Goal: Transaction & Acquisition: Purchase product/service

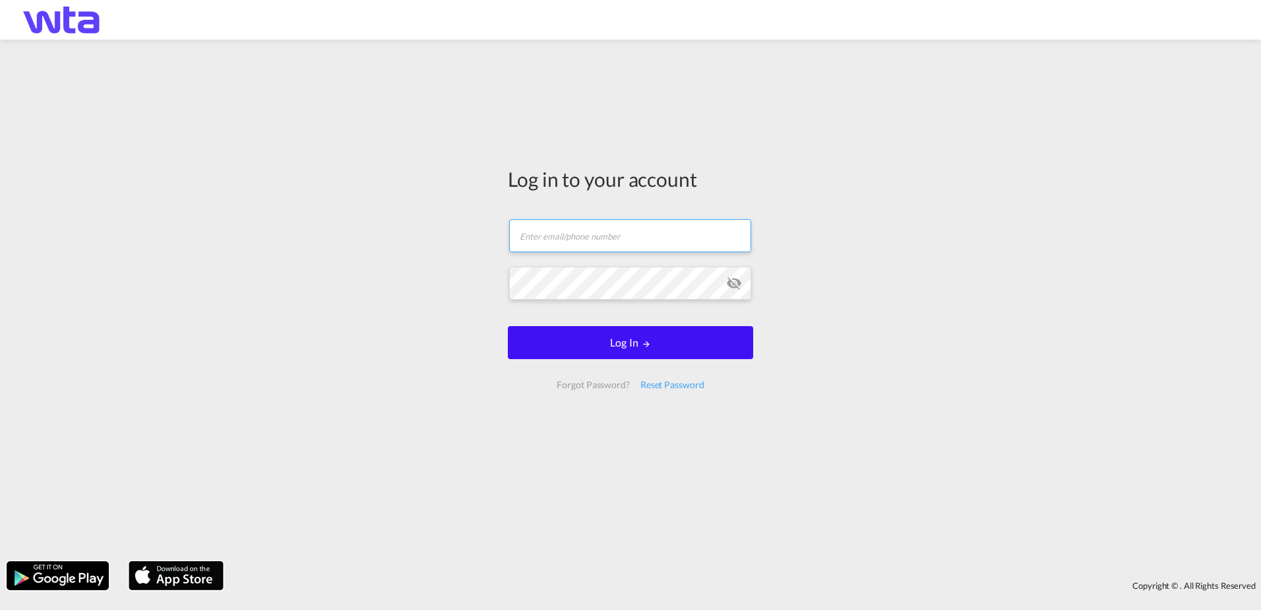
type input "[PERSON_NAME][EMAIL_ADDRESS][PERSON_NAME][DOMAIN_NAME]"
click at [641, 347] on form "[PERSON_NAME][EMAIL_ADDRESS][PERSON_NAME][DOMAIN_NAME] Email field is required …" at bounding box center [630, 304] width 245 height 196
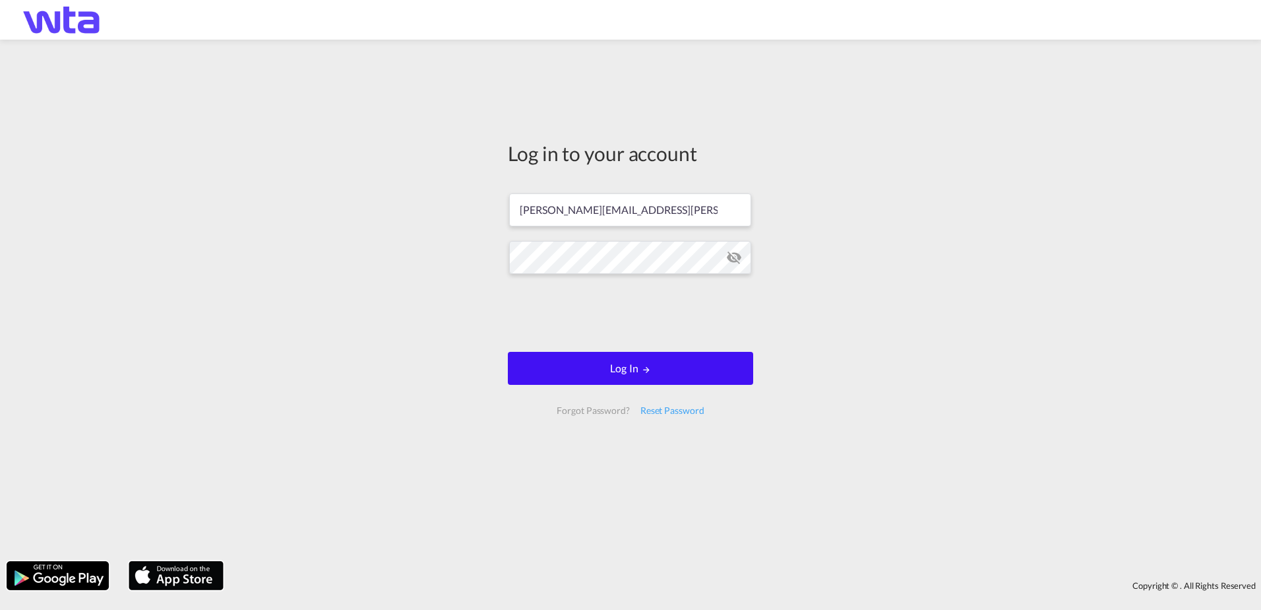
click at [653, 369] on button "Log In" at bounding box center [630, 368] width 245 height 33
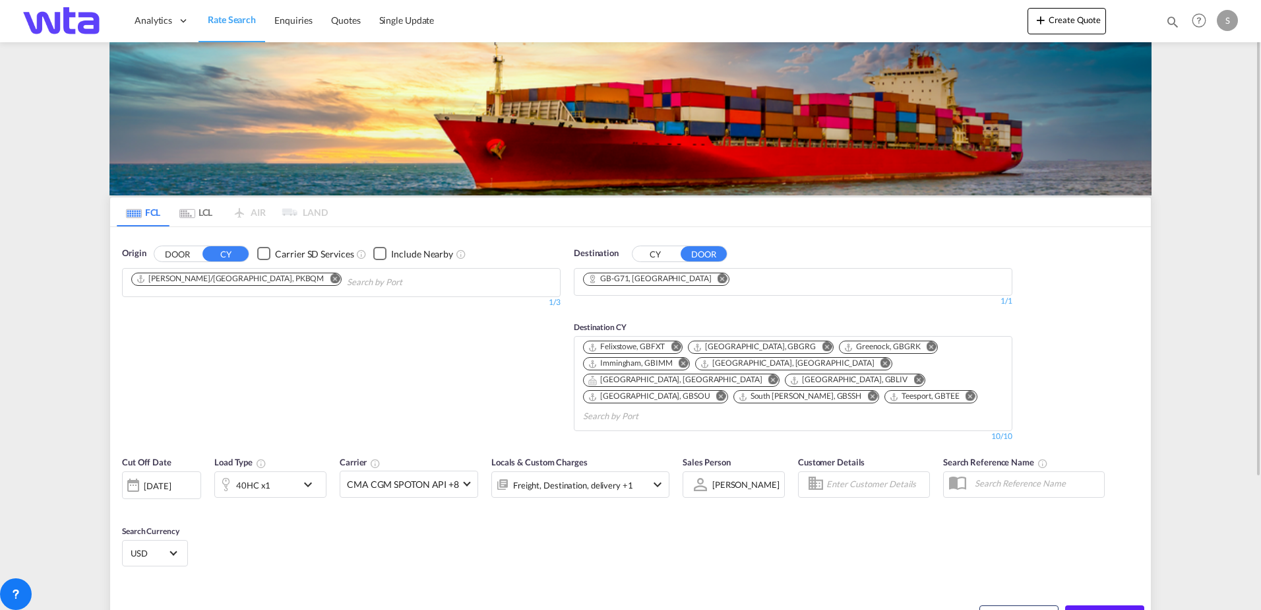
click at [175, 255] on button "DOOR" at bounding box center [177, 253] width 46 height 15
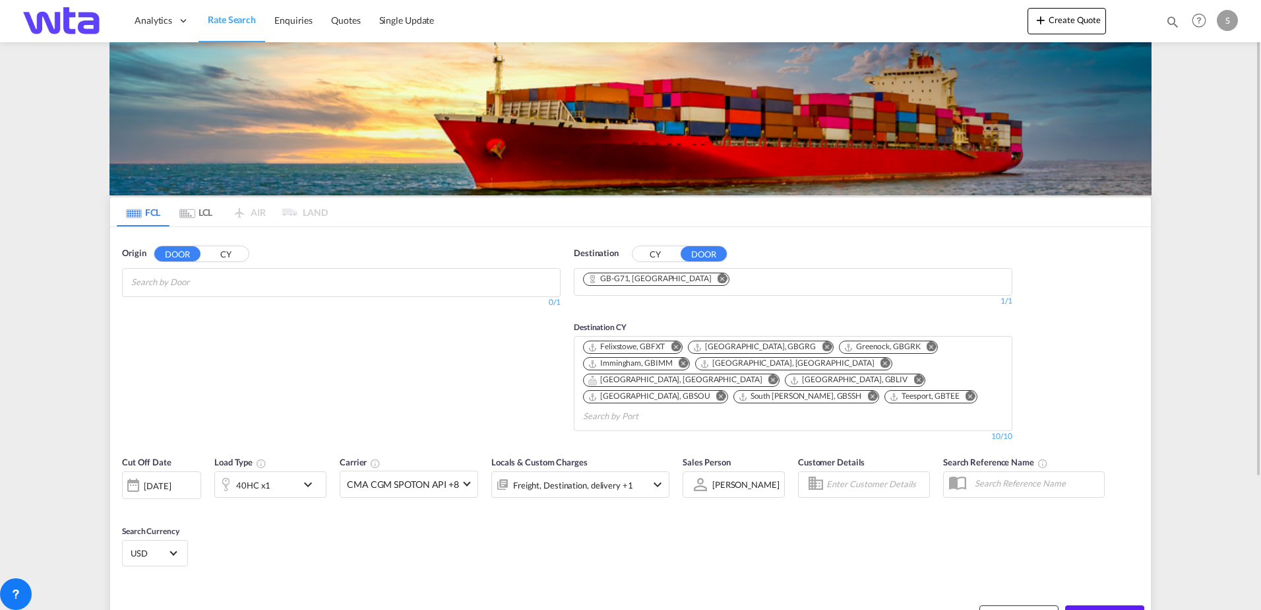
click at [179, 280] on input "Search by Door" at bounding box center [193, 282] width 125 height 21
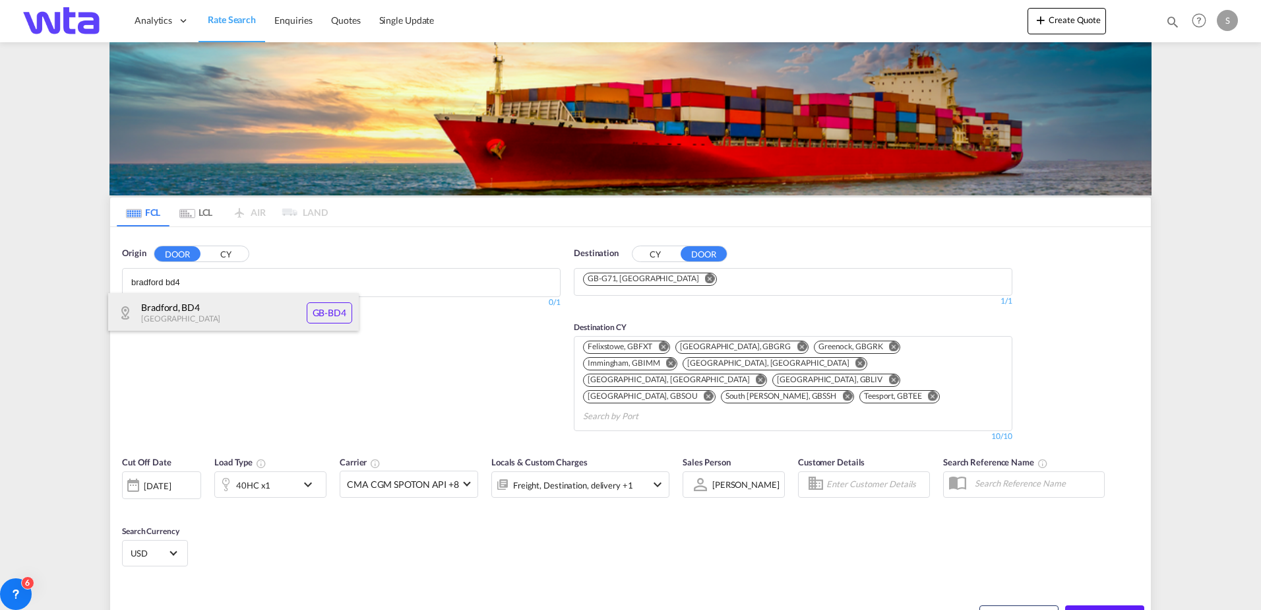
type input "bradford bd4"
click at [257, 319] on div "Bradford , BD4 United Kingdom GB-BD4" at bounding box center [233, 313] width 251 height 40
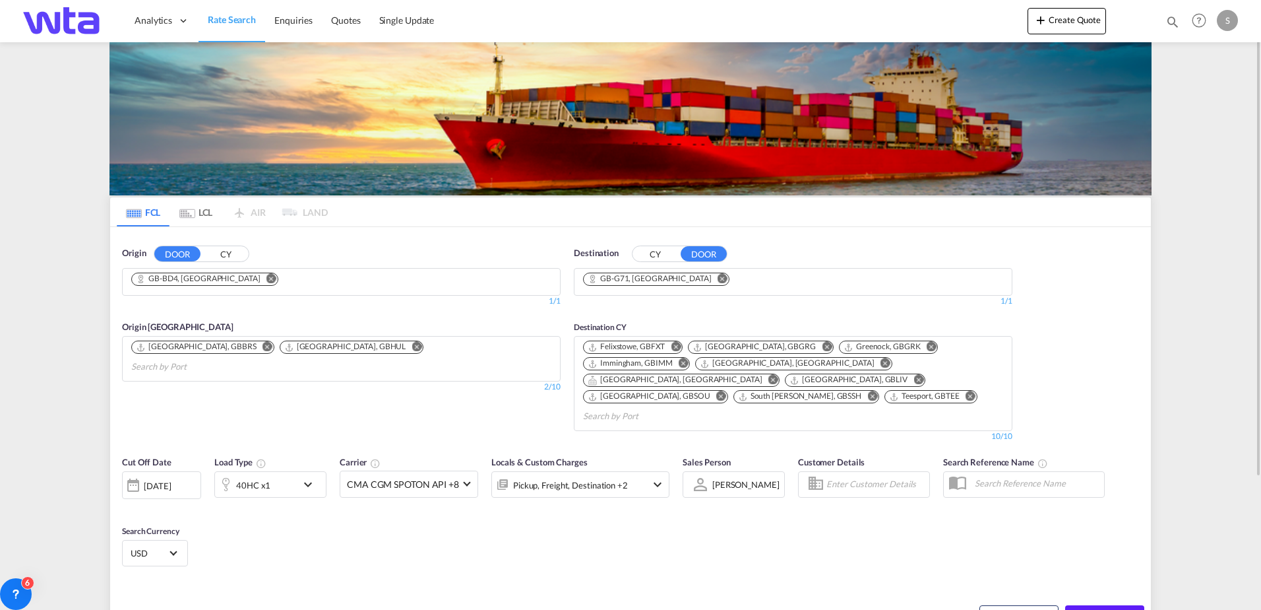
click at [718, 275] on md-icon "Remove" at bounding box center [723, 278] width 10 height 10
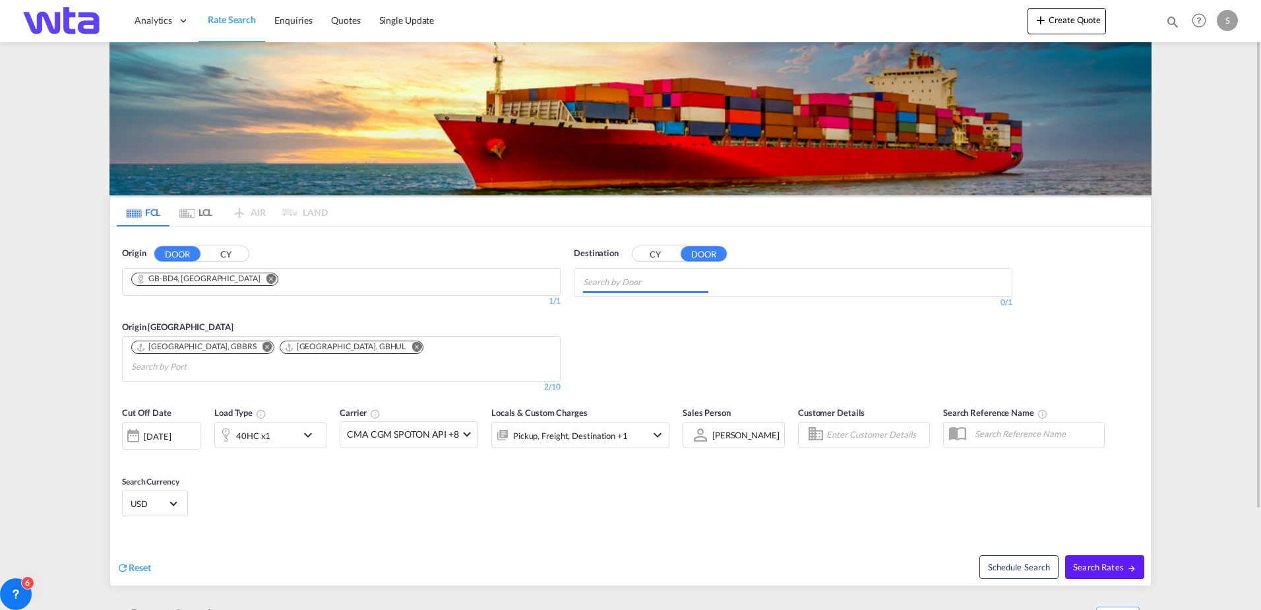
click at [686, 280] on input "Chips input." at bounding box center [645, 282] width 125 height 21
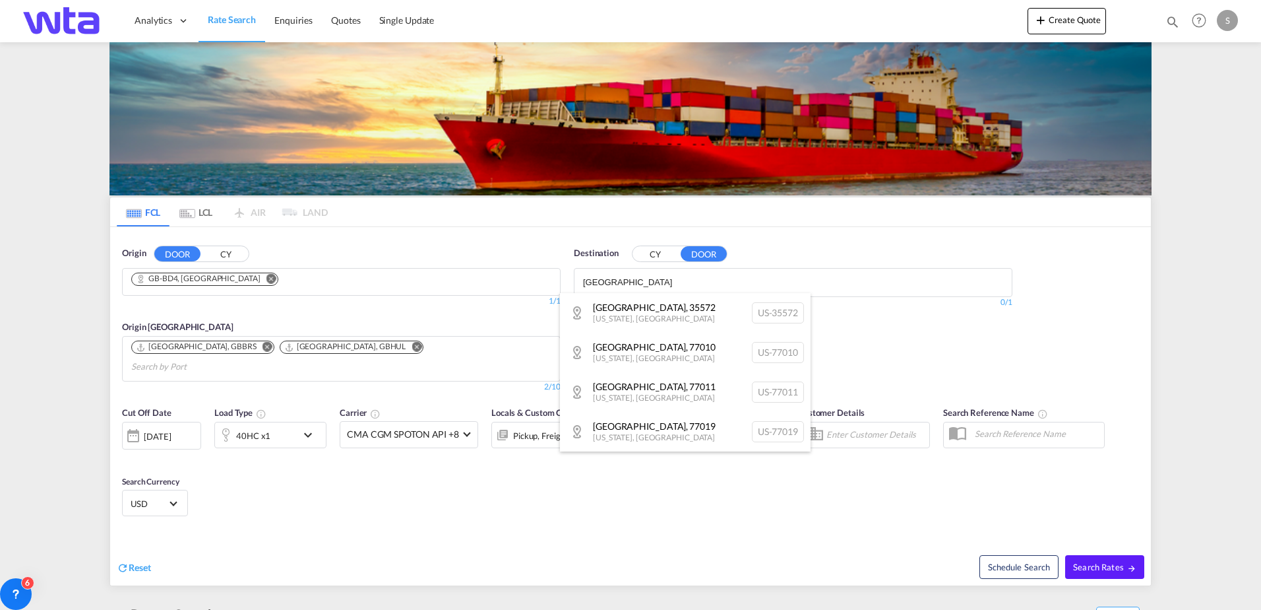
type input "houston"
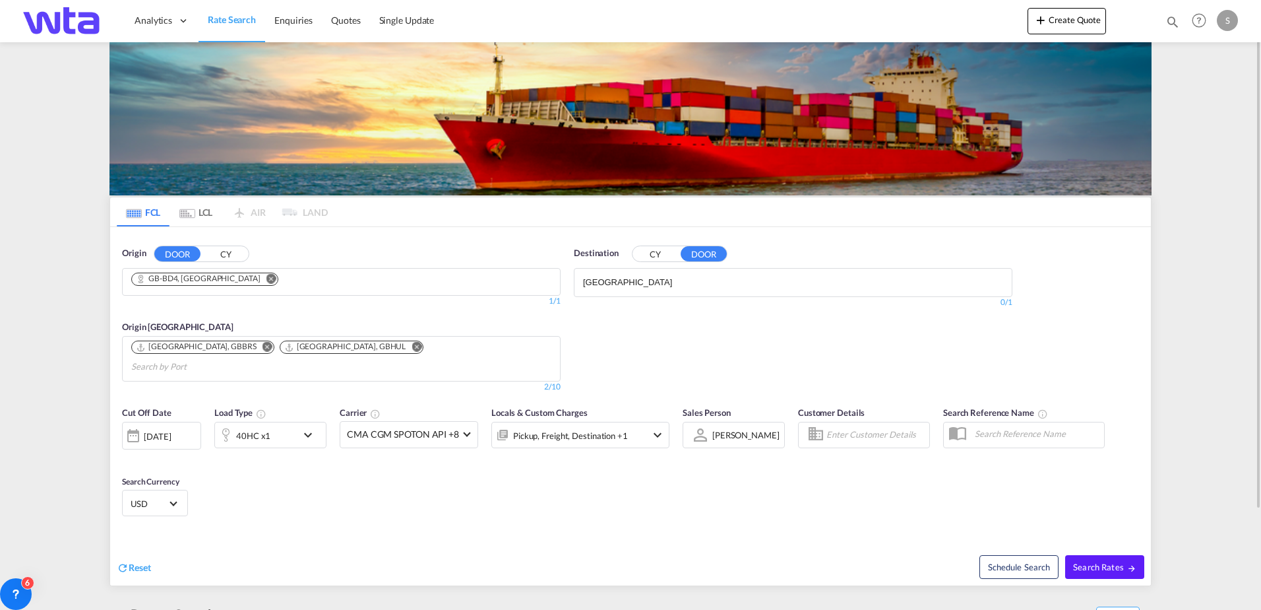
click at [653, 257] on button "CY" at bounding box center [656, 253] width 46 height 15
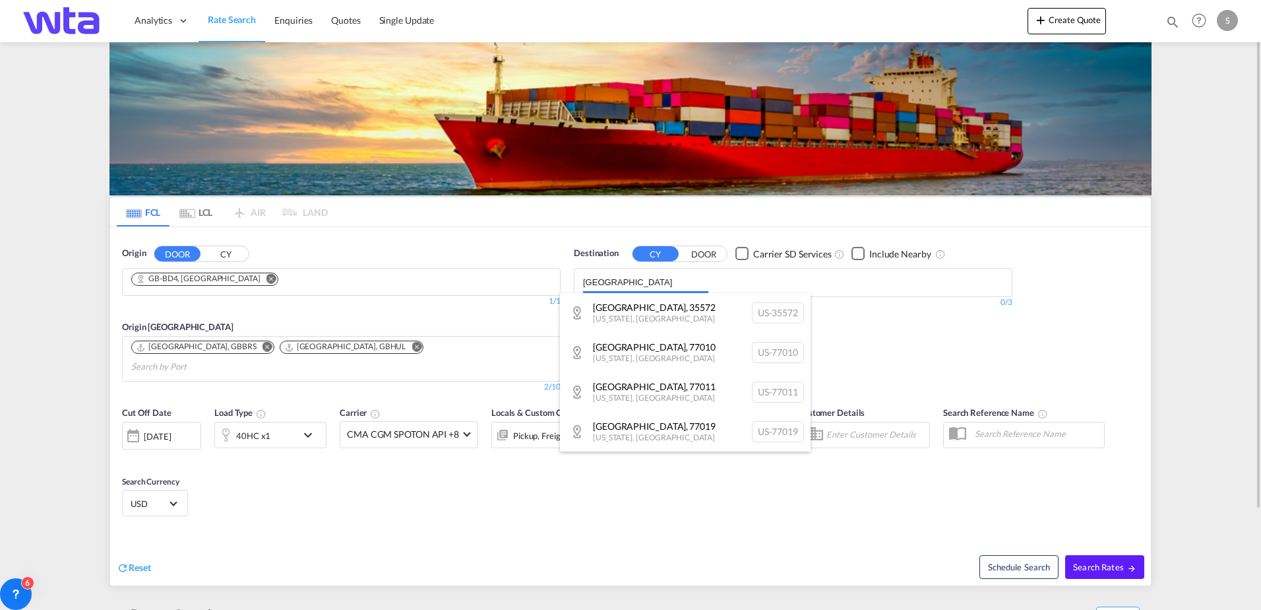
click at [637, 284] on body "Analytics Reports Dashboard Rate Search Enquiries Quotes" at bounding box center [630, 305] width 1261 height 610
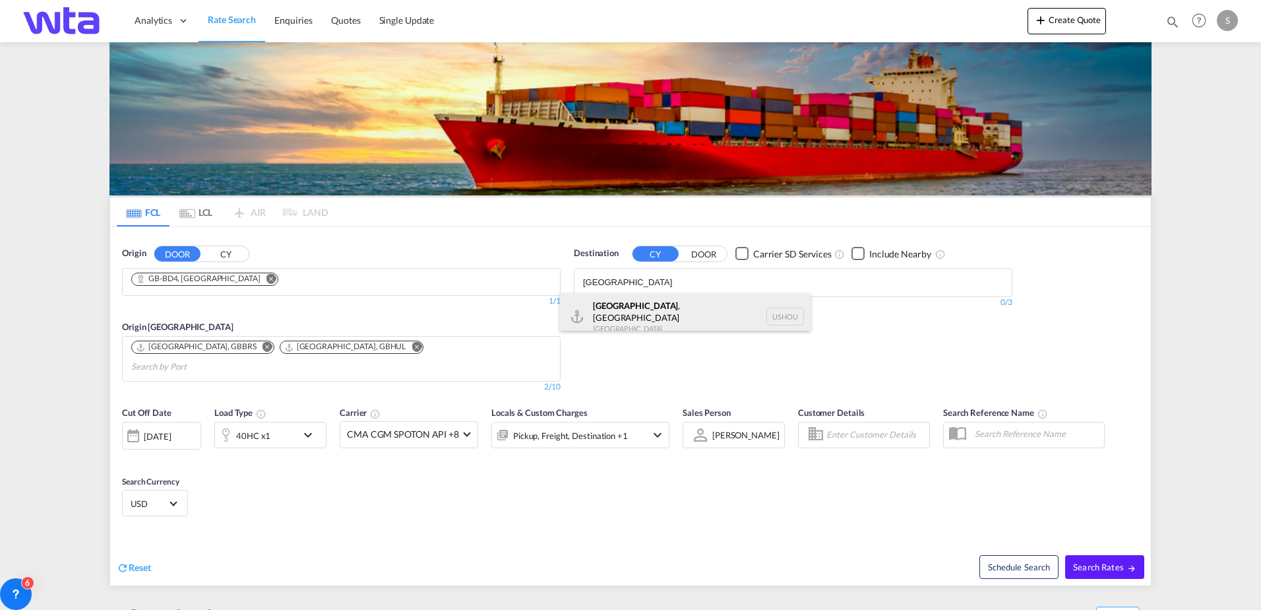
click at [633, 311] on div "Houston , TX United States USHOU" at bounding box center [685, 317] width 251 height 48
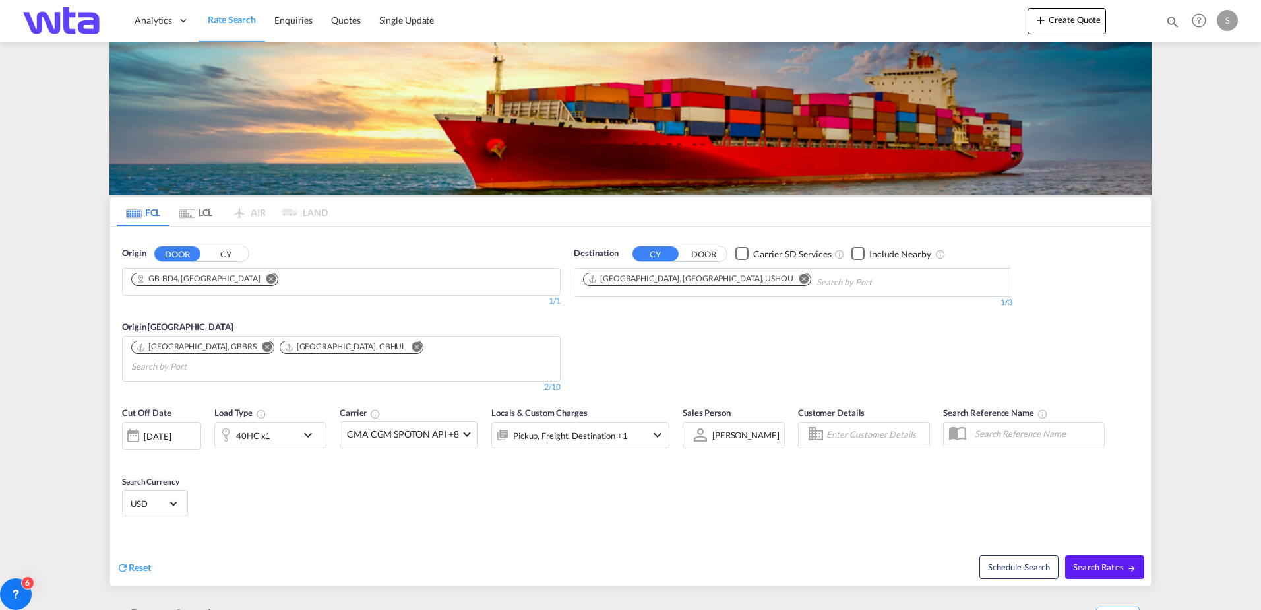
click at [263, 347] on md-icon "Remove" at bounding box center [268, 347] width 10 height 10
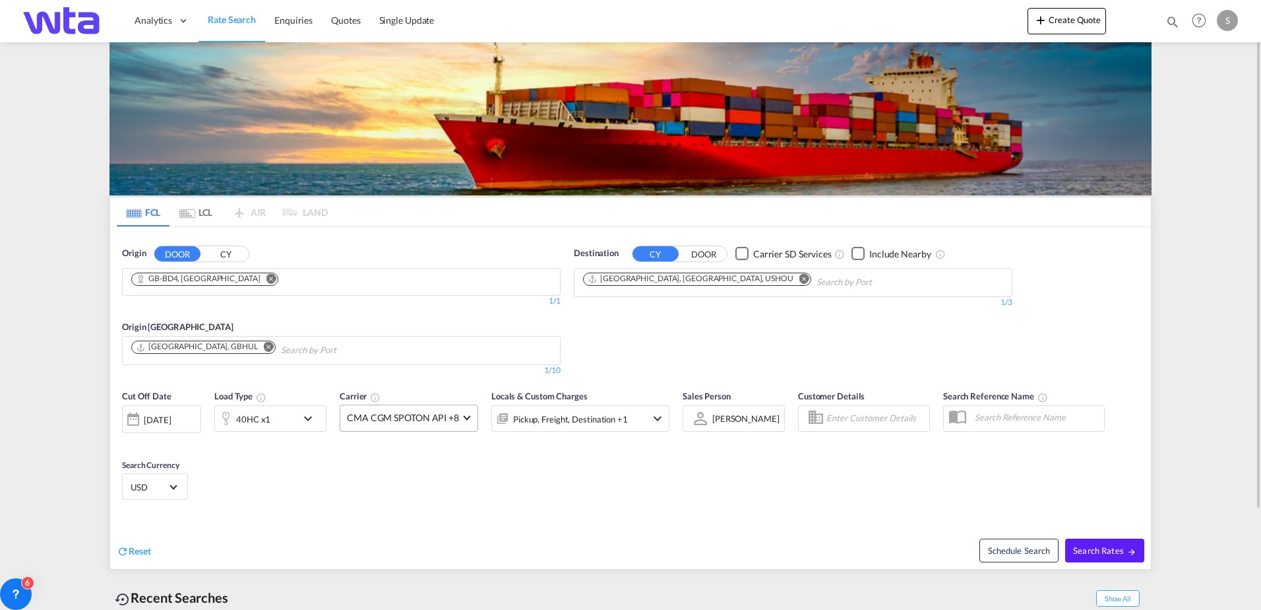
click at [445, 418] on span "CMA CGM SPOTON API +8" at bounding box center [403, 417] width 112 height 13
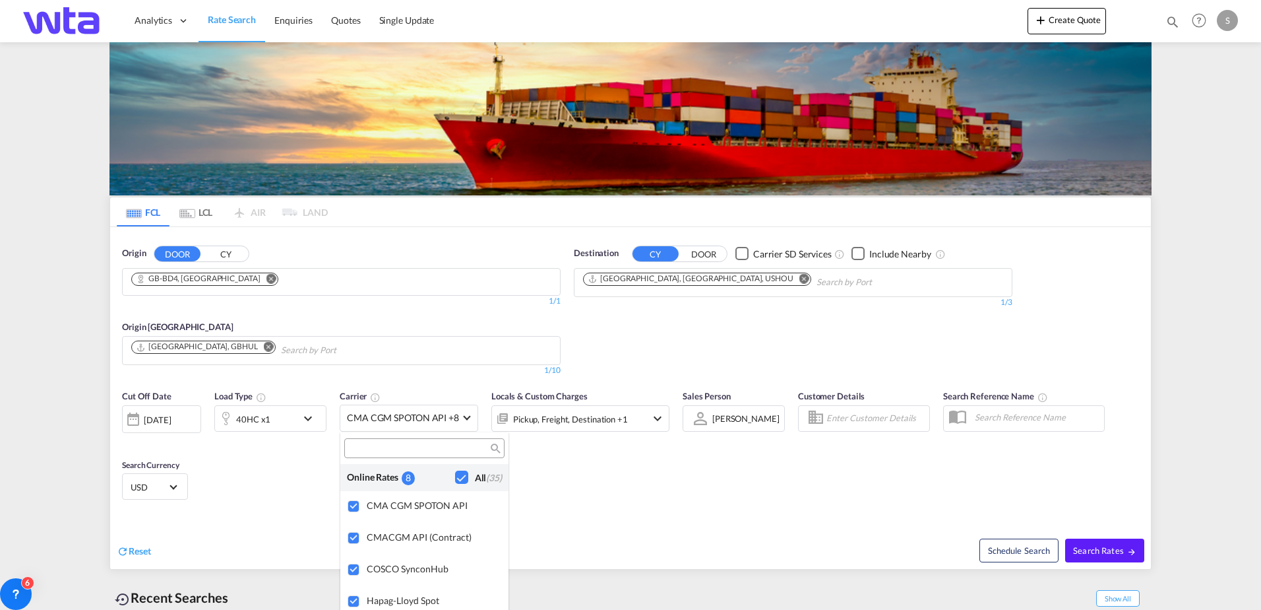
click at [1119, 548] on md-backdrop at bounding box center [630, 305] width 1261 height 610
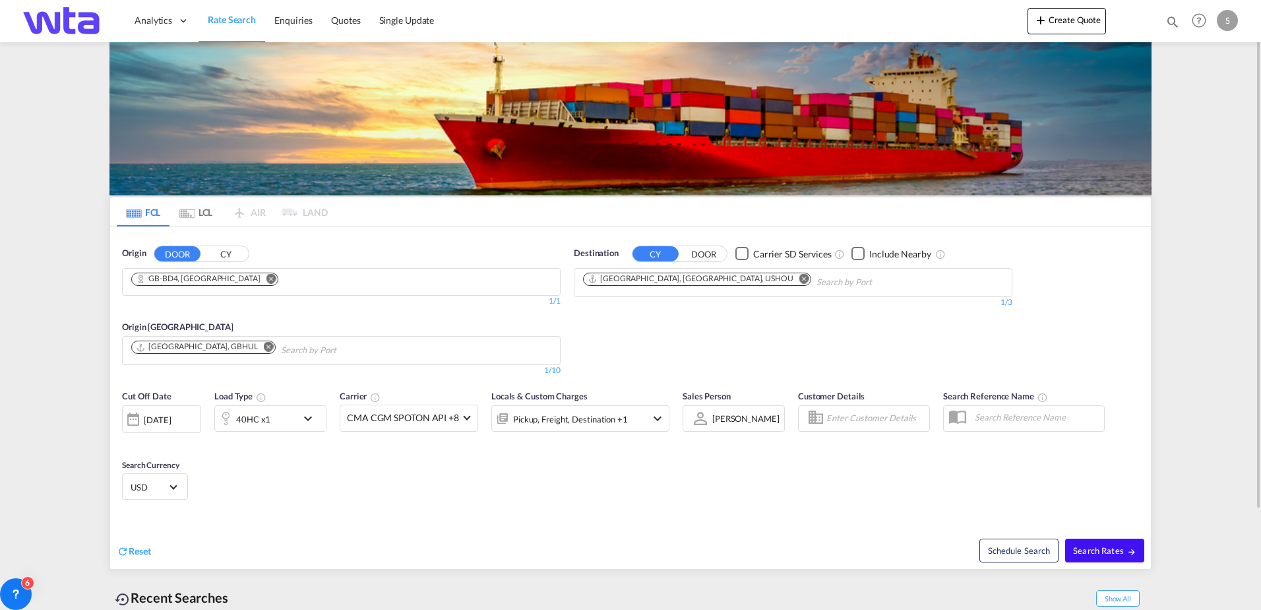
click at [1118, 548] on span "Search Rates" at bounding box center [1104, 550] width 63 height 11
type input "BD4 to USHOU / 5 Sep 2025"
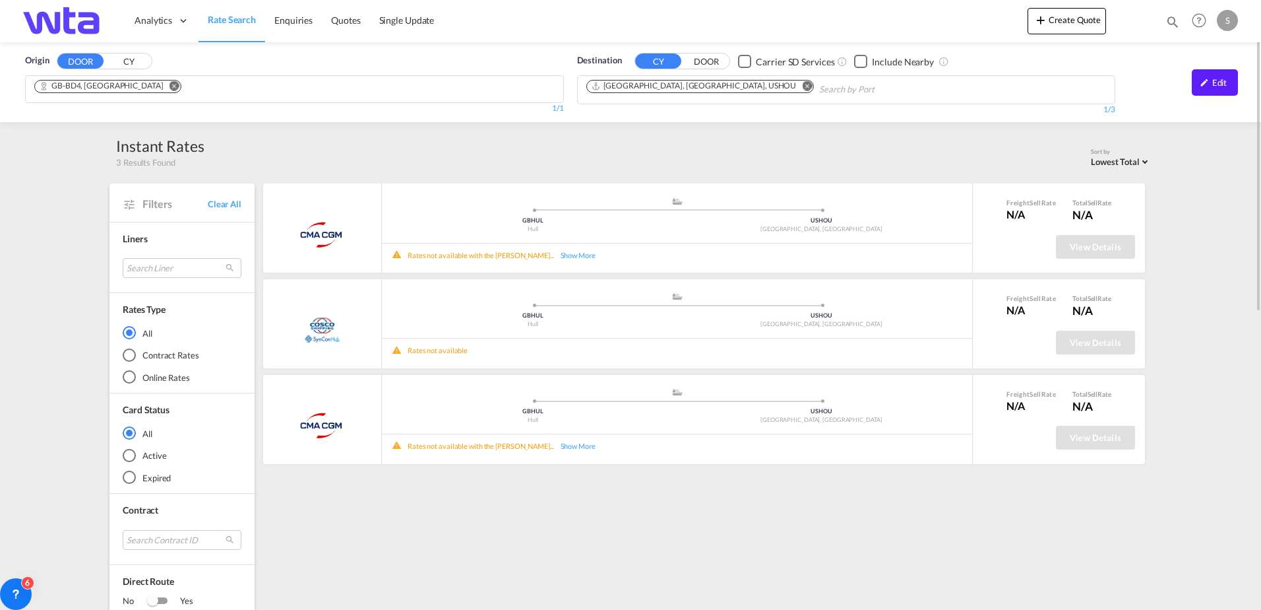
click at [621, 166] on div "Sort by Lowest Total Lowest Freight Lowest Total Fastest Transit Sailing Date L…" at bounding box center [678, 158] width 947 height 21
click at [674, 164] on div "Sort by Lowest Total Lowest Freight Lowest Total Fastest Transit Sailing Date L…" at bounding box center [678, 158] width 947 height 21
click at [1217, 86] on div "Edit" at bounding box center [1215, 82] width 46 height 26
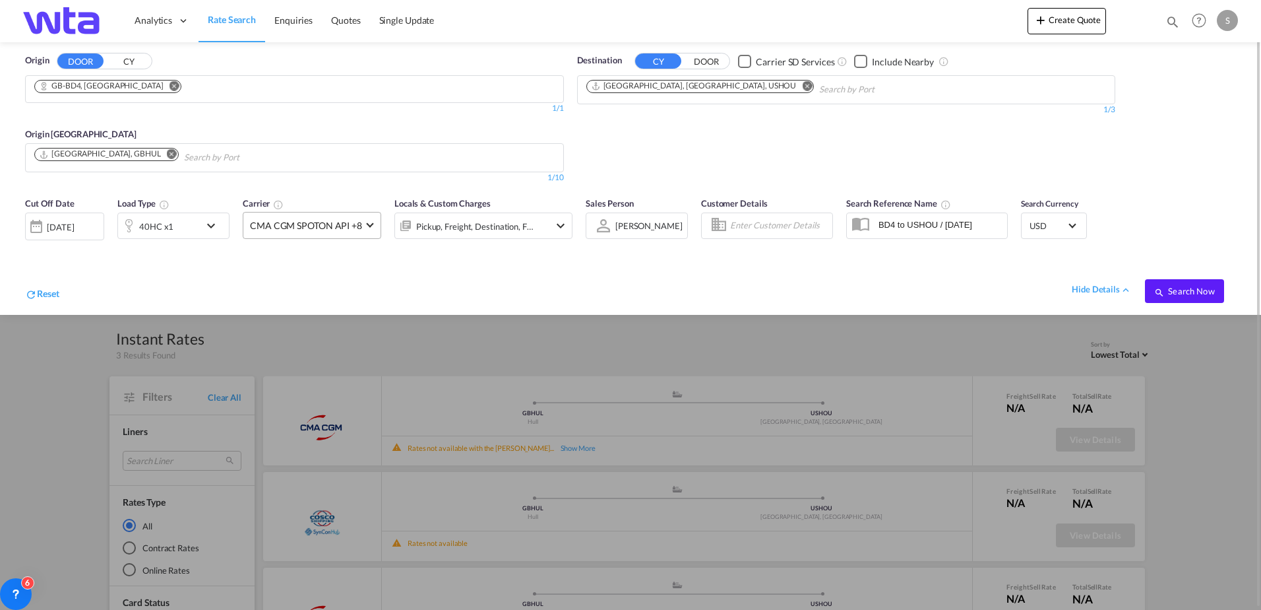
click at [368, 225] on span at bounding box center [369, 223] width 7 height 7
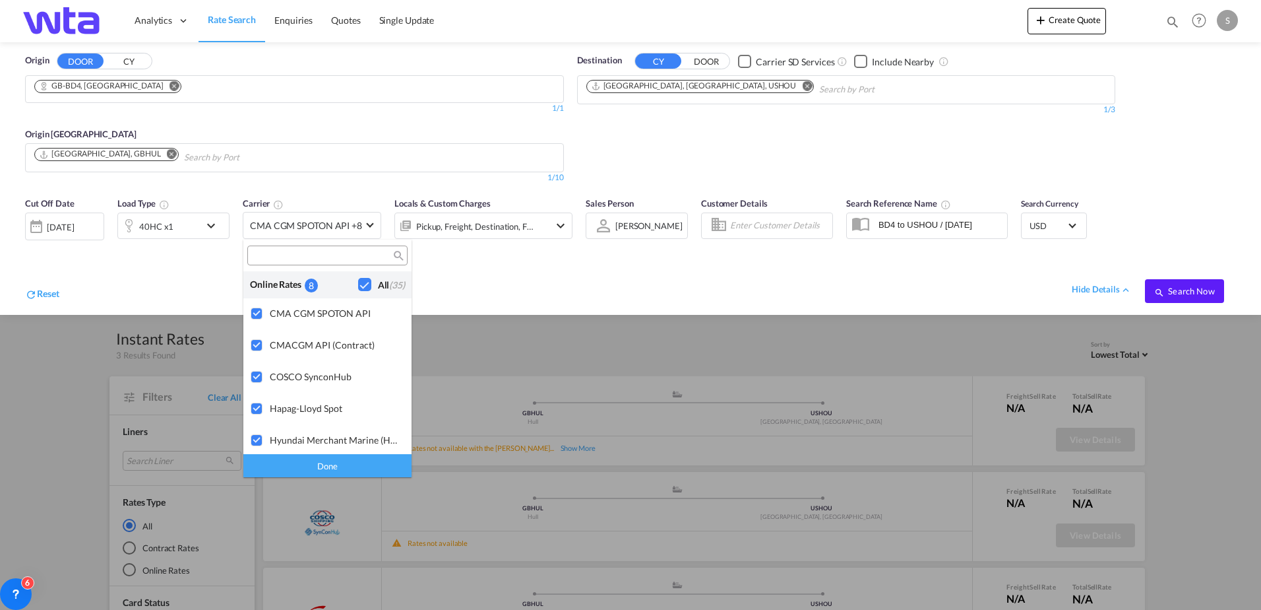
click at [181, 123] on md-backdrop at bounding box center [630, 305] width 1261 height 610
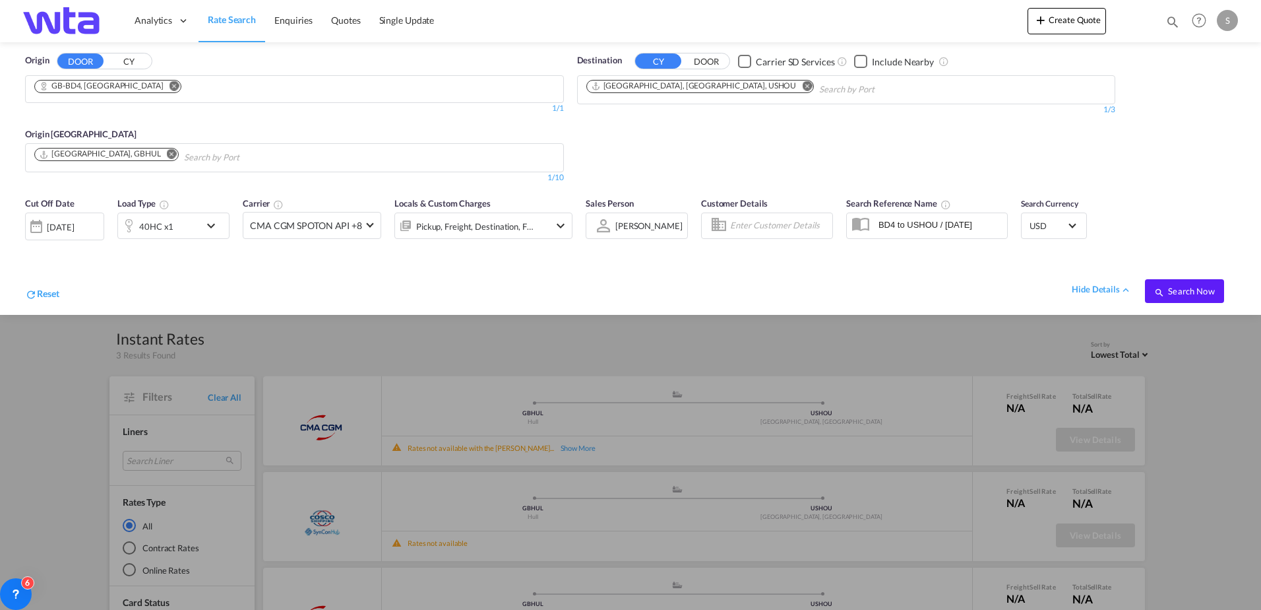
click at [170, 88] on md-icon "Remove" at bounding box center [175, 86] width 10 height 10
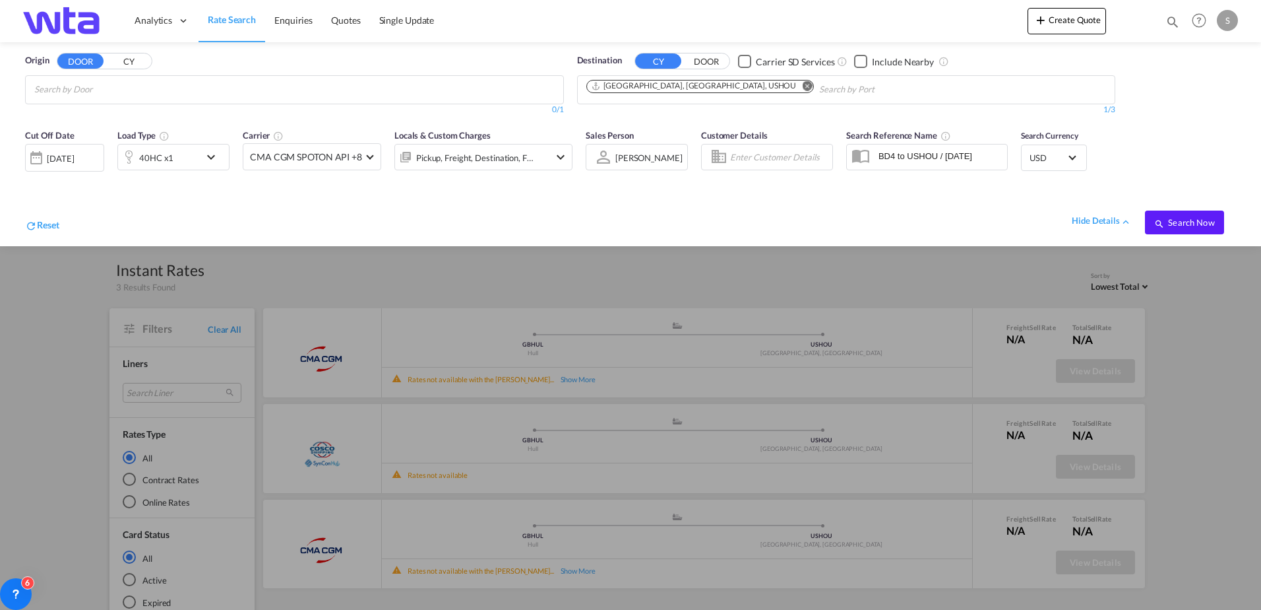
click at [128, 90] on input "Chips input." at bounding box center [96, 89] width 125 height 21
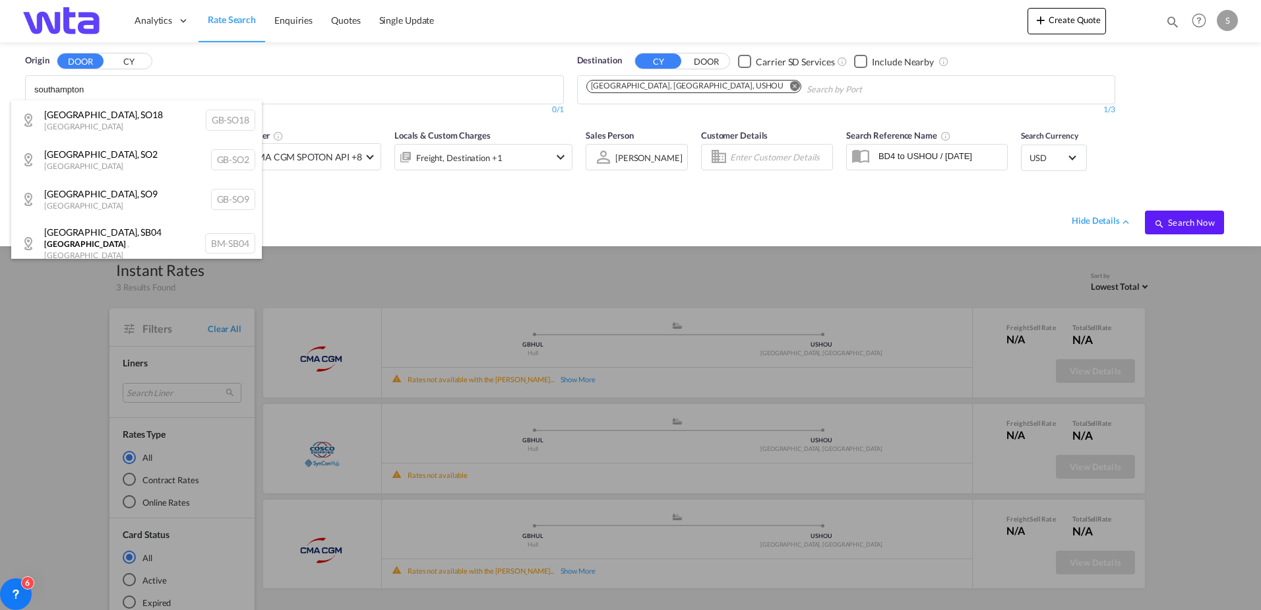
type input "southampton"
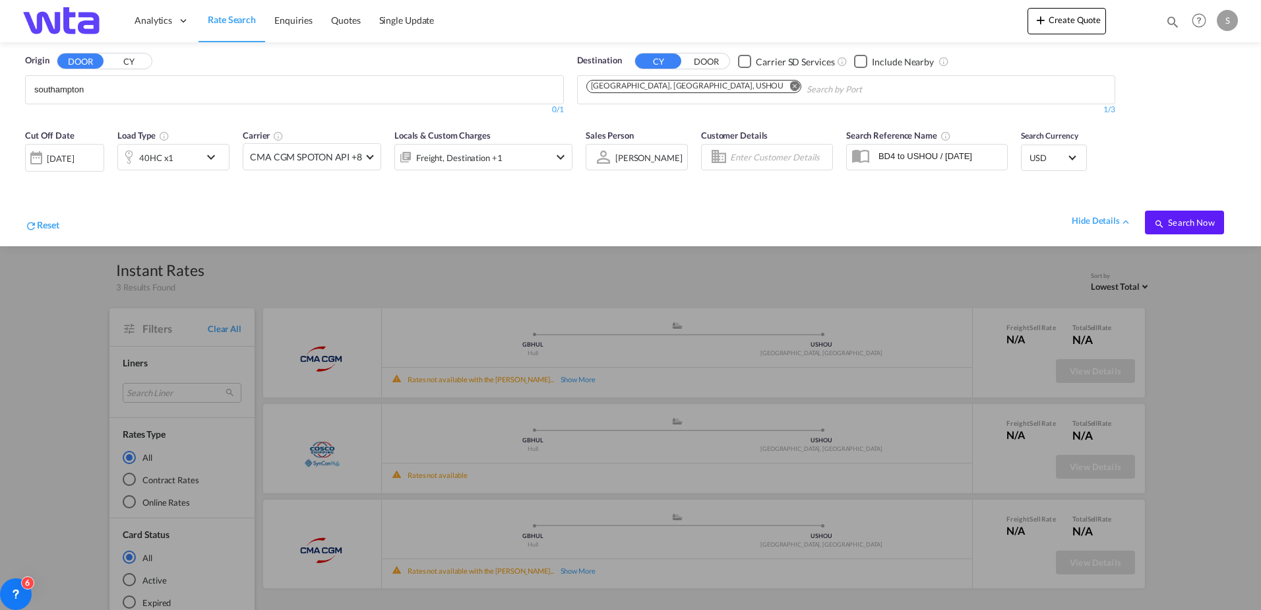
click at [127, 65] on button "CY" at bounding box center [129, 61] width 46 height 15
click at [117, 88] on body "Analytics Reports Dashboard Rate Search Enquiries Quotes" at bounding box center [630, 305] width 1261 height 610
click at [113, 92] on body "Analytics Reports Dashboard Rate Search Enquiries Quotes" at bounding box center [630, 305] width 1261 height 610
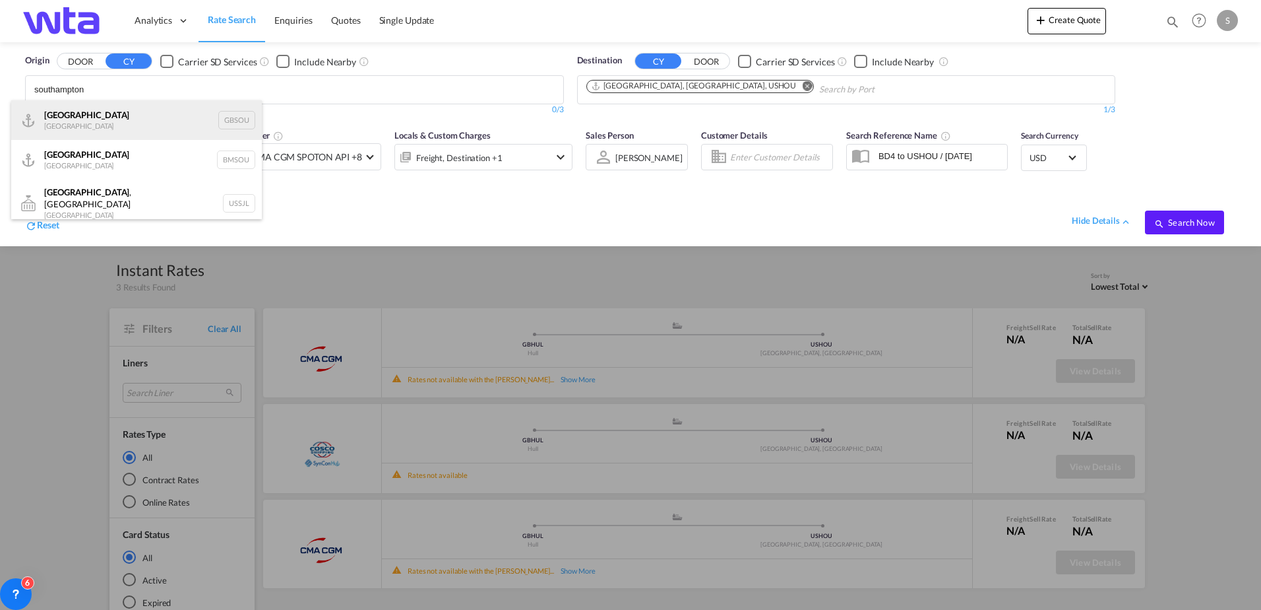
click at [104, 116] on div "Southampton United Kingdom GBSOU" at bounding box center [136, 120] width 251 height 40
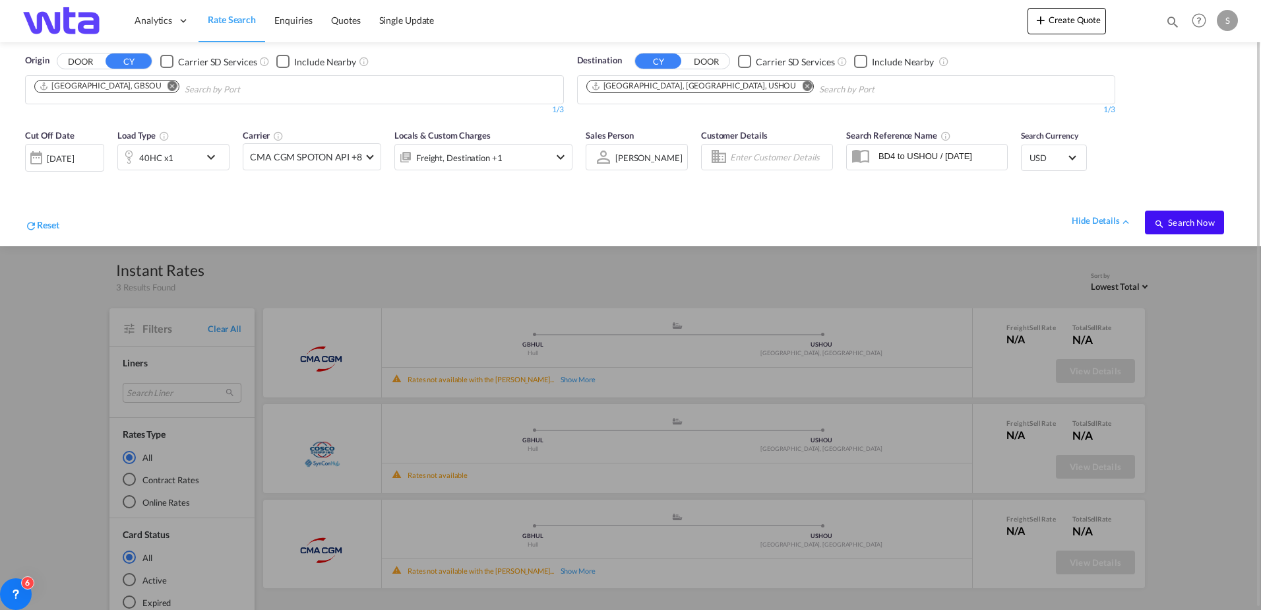
click at [1205, 221] on span "Search Now" at bounding box center [1185, 222] width 60 height 11
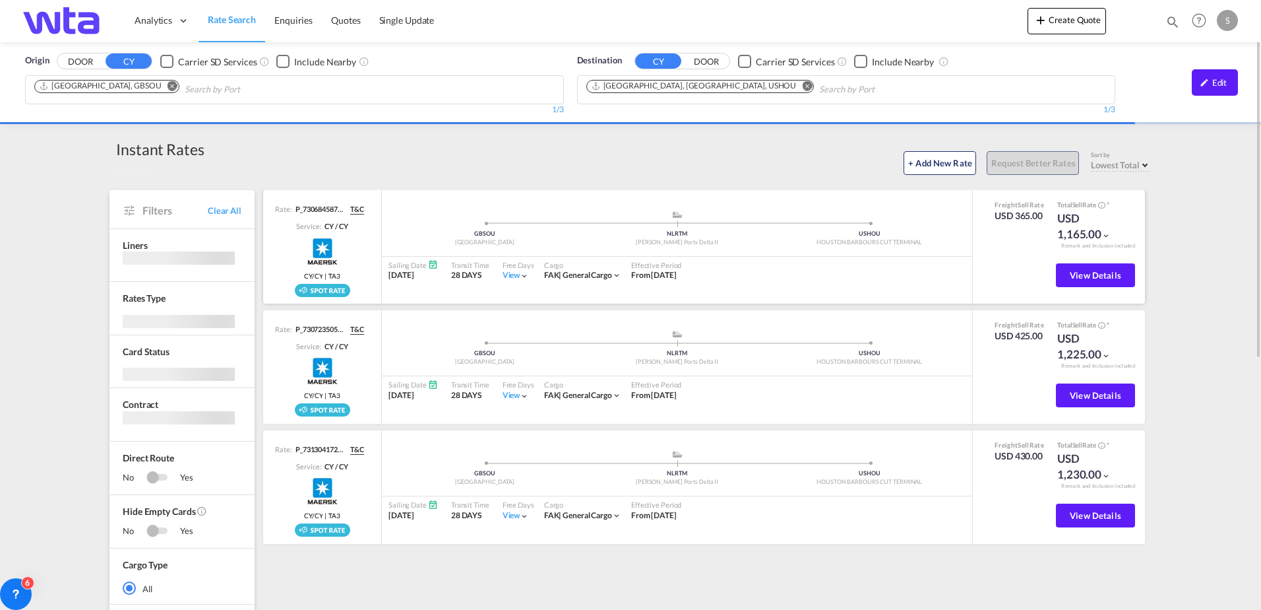
click at [1106, 238] on md-icon "icon-chevron-down" at bounding box center [1106, 235] width 9 height 9
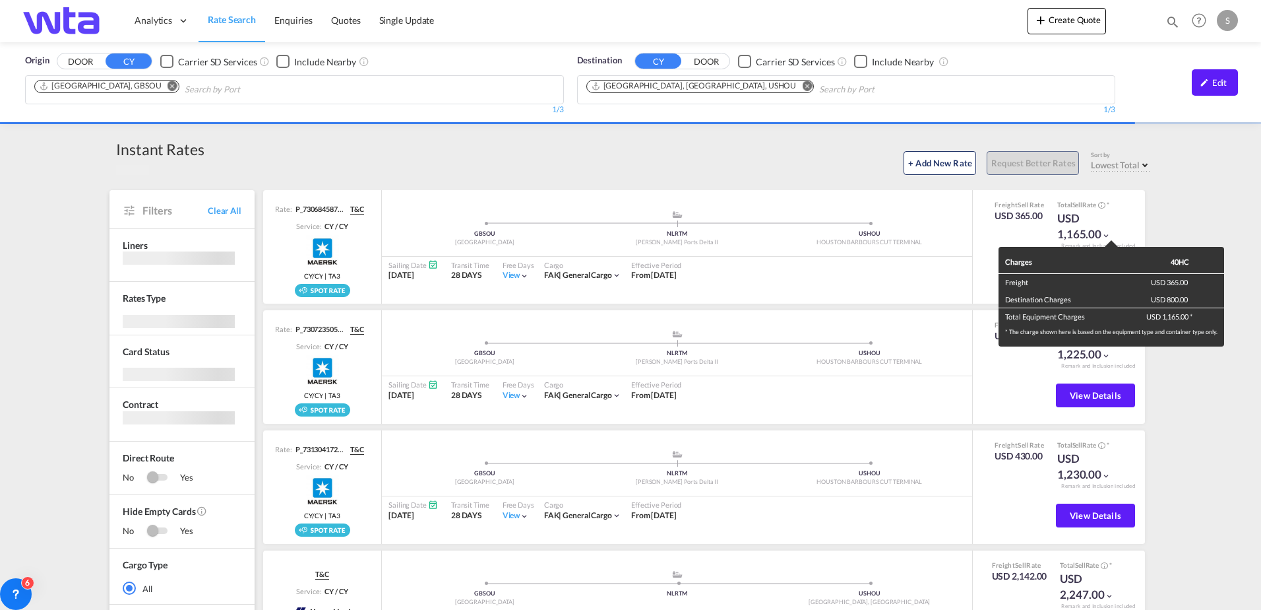
click at [1207, 191] on div "Charges 40HC Freight USD 365.00 Destination Charges USD 800.00 Total Equipment …" at bounding box center [630, 305] width 1261 height 610
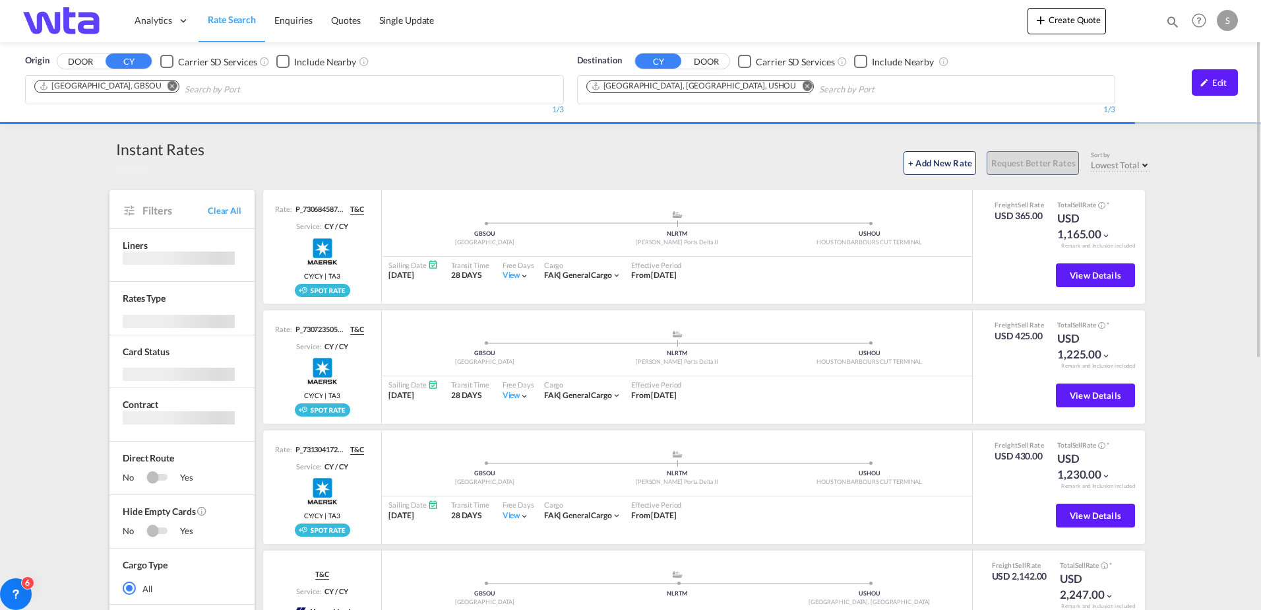
click at [1176, 171] on div "Origin DOOR CY Carrier SD Services Include Nearby Southampton, GBSOU 1/3 1/ Des…" at bounding box center [630, 537] width 1261 height 991
click at [1102, 236] on md-icon "icon-chevron-down" at bounding box center [1106, 235] width 9 height 9
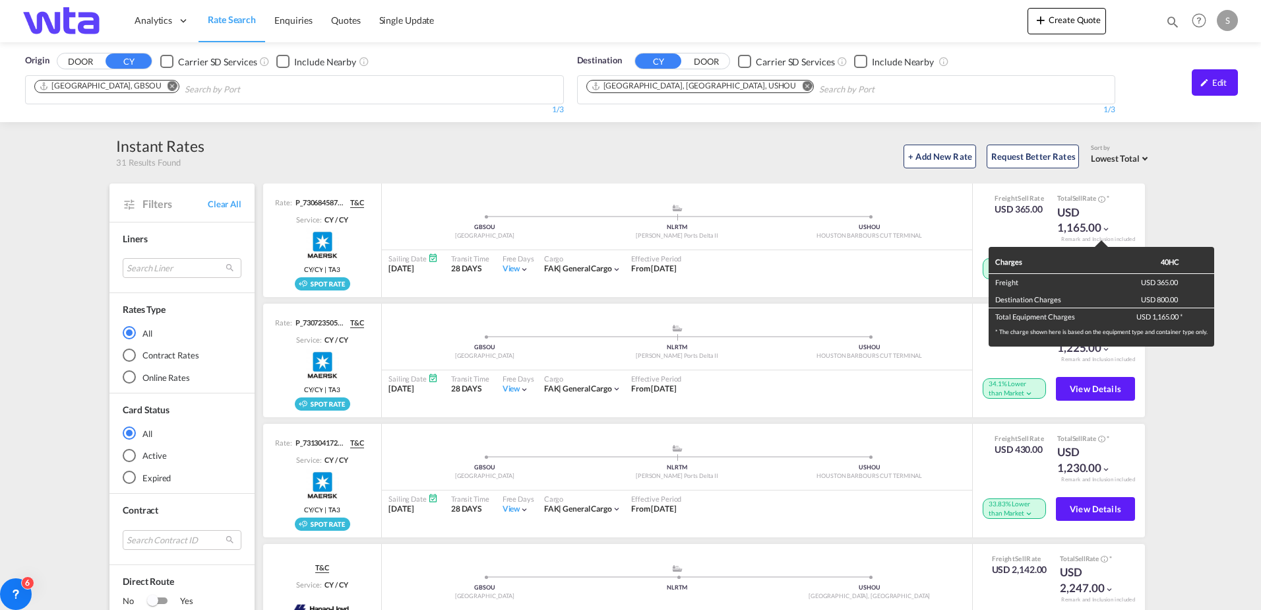
click at [1190, 384] on div "Charges 40HC Freight USD 365.00 Destination Charges USD 800.00 Total Equipment …" at bounding box center [630, 305] width 1261 height 610
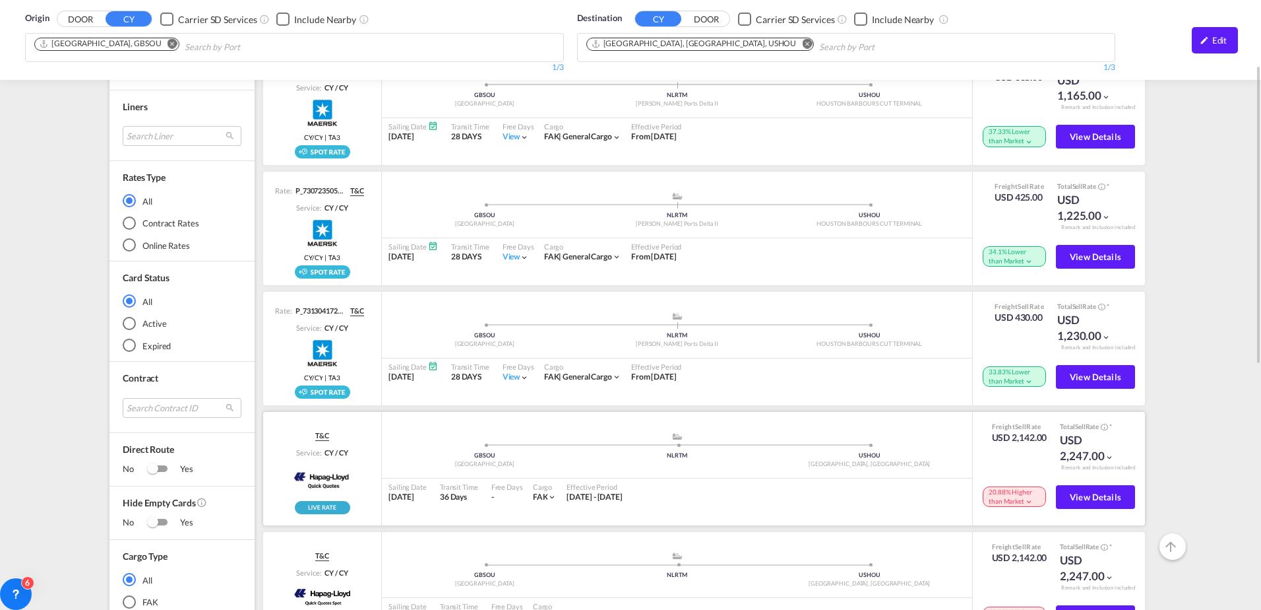
scroll to position [264, 0]
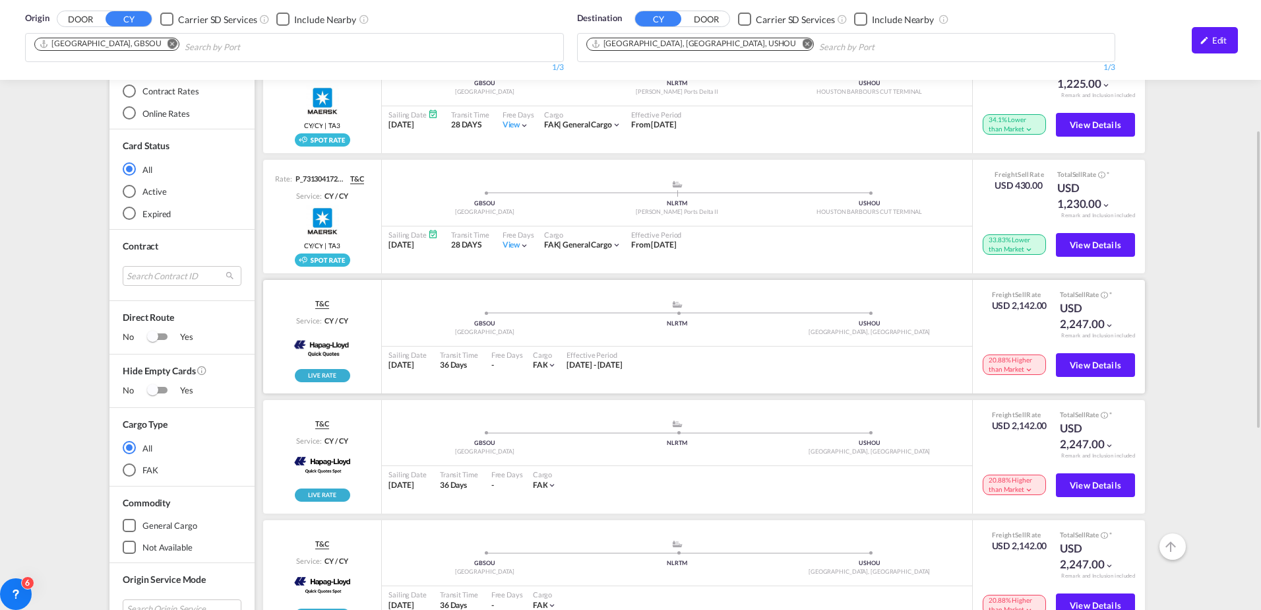
click at [1105, 324] on md-icon "icon-chevron-down" at bounding box center [1109, 325] width 9 height 9
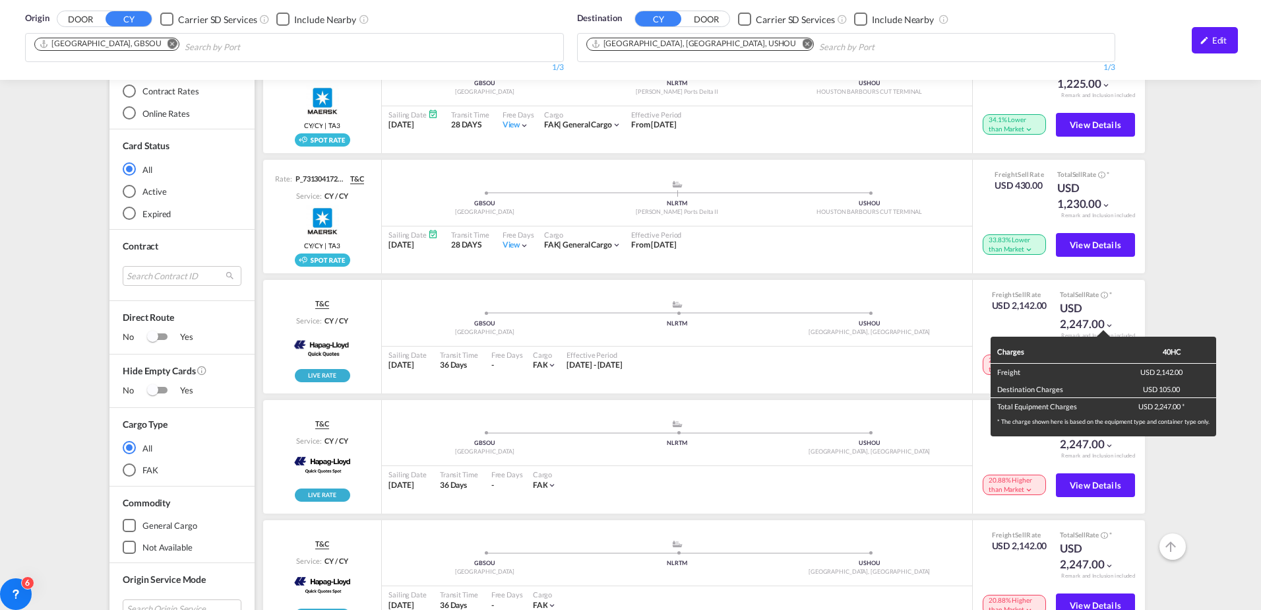
click at [1191, 298] on div "Charges 40HC Freight USD 2,142.00 Destination Charges USD 105.00 Total Equipmen…" at bounding box center [630, 305] width 1261 height 610
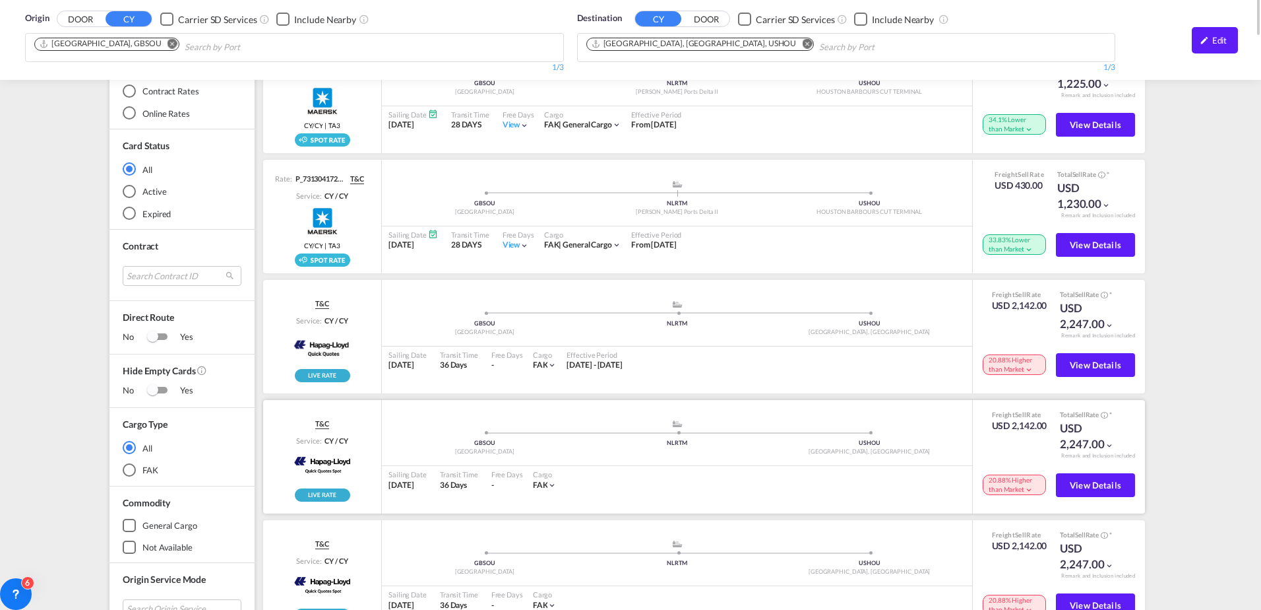
scroll to position [0, 0]
